Goal: Information Seeking & Learning: Learn about a topic

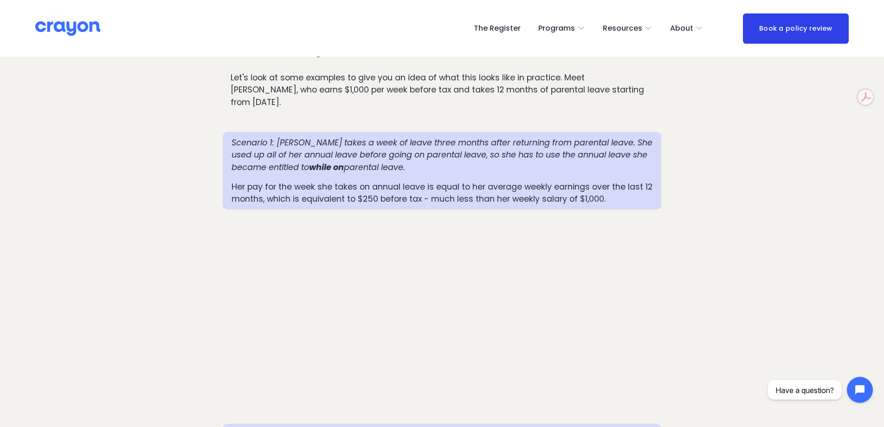
scroll to position [865, 0]
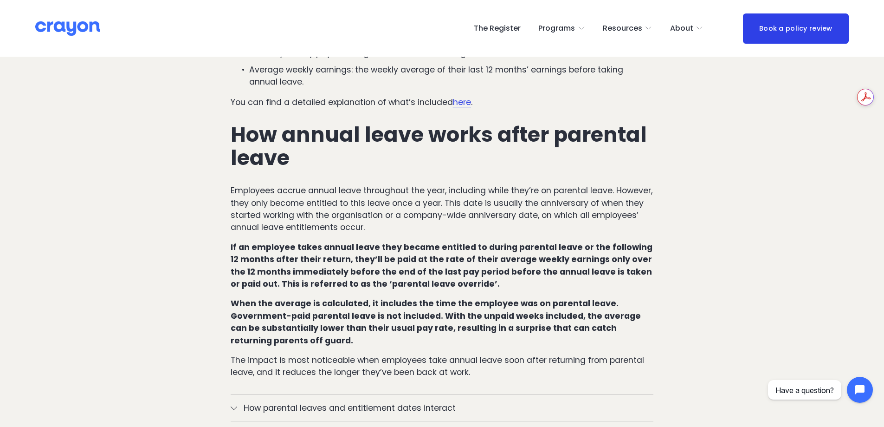
scroll to position [493, 0]
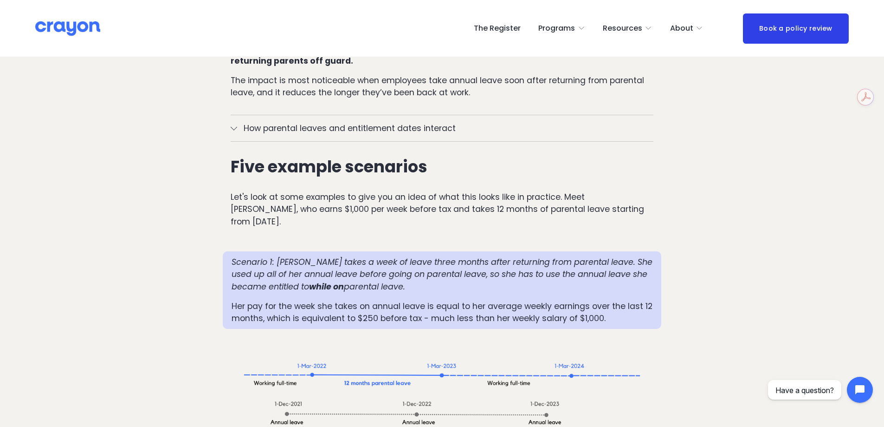
scroll to position [772, 0]
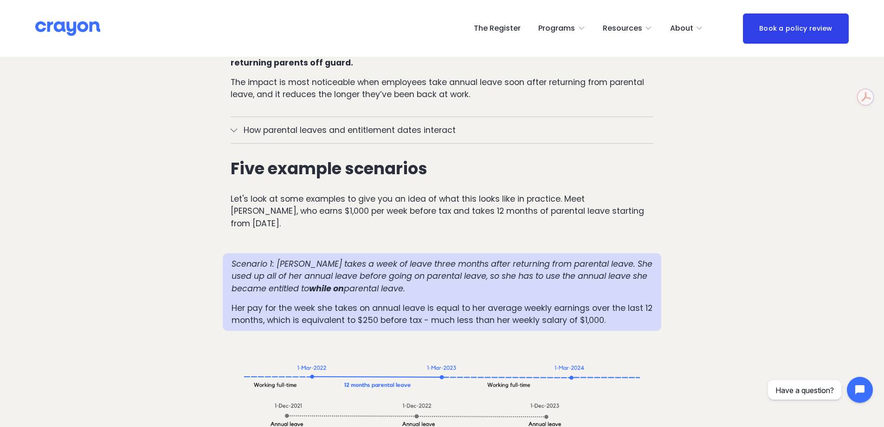
drag, startPoint x: 375, startPoint y: 254, endPoint x: 279, endPoint y: 229, distance: 99.7
click at [279, 258] on p "Scenario 1: [PERSON_NAME] takes a week of leave three months after returning fr…" at bounding box center [442, 276] width 421 height 37
click at [279, 258] on em "Scenario 1: [PERSON_NAME] takes a week of leave three months after returning fr…" at bounding box center [443, 276] width 423 height 36
drag, startPoint x: 279, startPoint y: 229, endPoint x: 377, endPoint y: 249, distance: 99.9
click at [377, 258] on p "Scenario 1: [PERSON_NAME] takes a week of leave three months after returning fr…" at bounding box center [442, 276] width 421 height 37
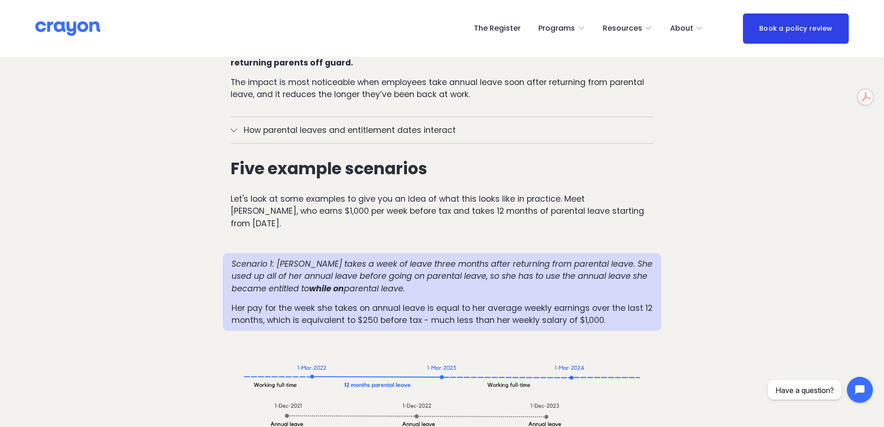
click at [377, 258] on p "Scenario 1: [PERSON_NAME] takes a week of leave three months after returning fr…" at bounding box center [442, 276] width 421 height 37
drag, startPoint x: 377, startPoint y: 255, endPoint x: 278, endPoint y: 229, distance: 101.9
click at [278, 258] on p "Scenario 1: [PERSON_NAME] takes a week of leave three months after returning fr…" at bounding box center [442, 276] width 421 height 37
click at [248, 302] on p "Her pay for the week she takes on annual leave is equal to her average weekly e…" at bounding box center [442, 314] width 421 height 25
